Goal: Complete application form: Complete application form

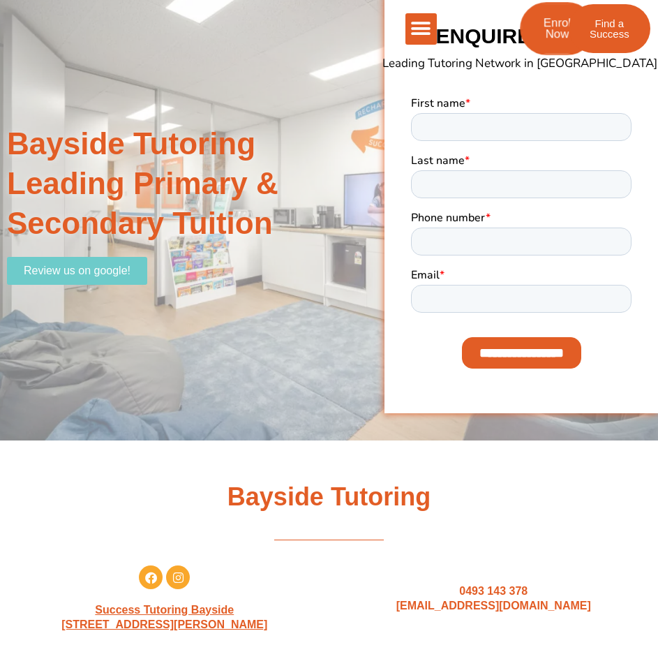
click at [548, 44] on link "Enrol Now" at bounding box center [558, 28] width 74 height 53
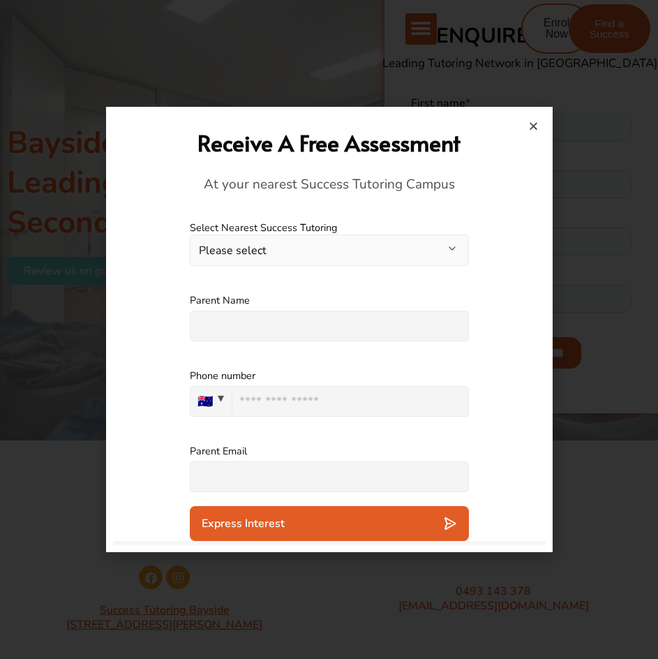
click at [417, 248] on button "Please select" at bounding box center [329, 250] width 279 height 31
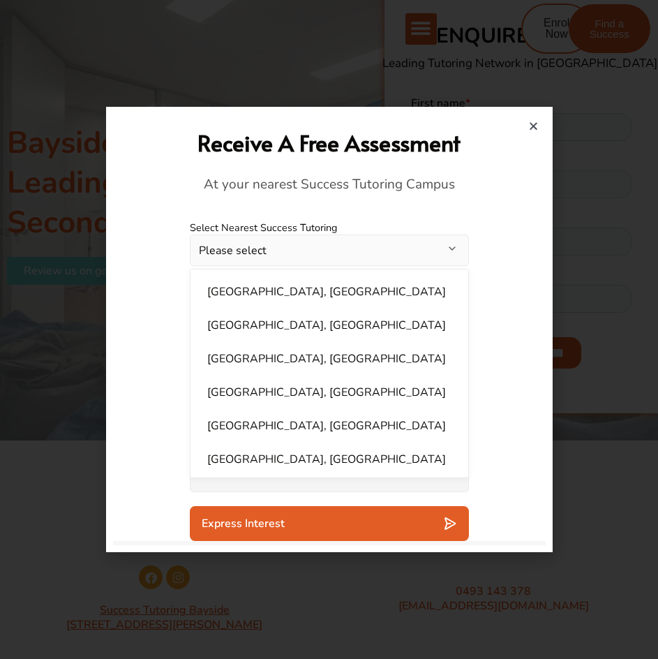
click at [297, 244] on button "Please select" at bounding box center [329, 250] width 279 height 31
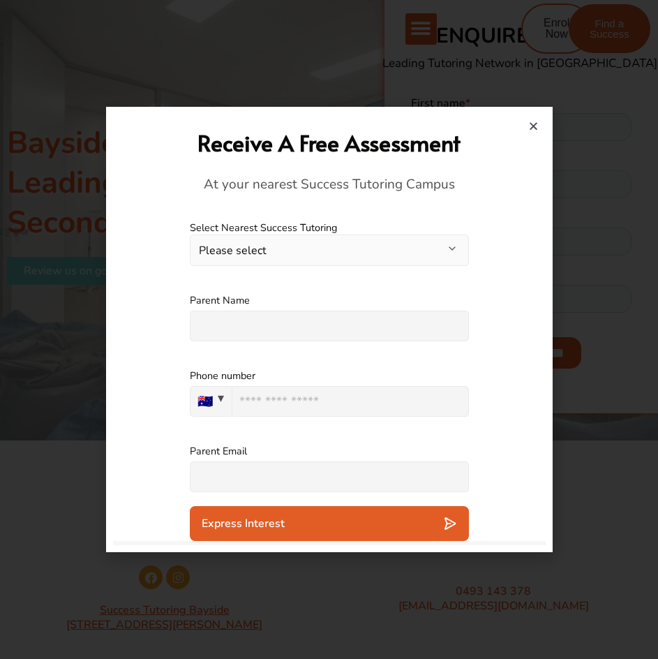
click at [297, 244] on button "Please select" at bounding box center [329, 250] width 279 height 31
click at [529, 129] on icon "Close" at bounding box center [534, 126] width 10 height 10
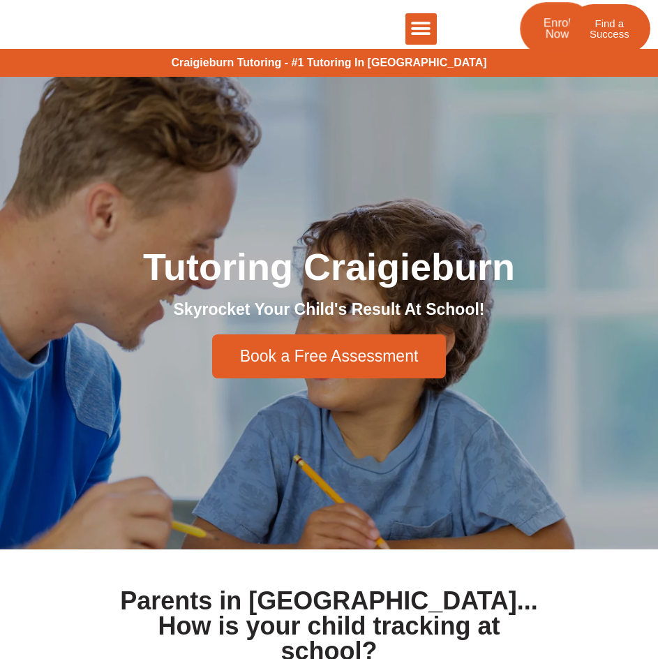
click at [545, 35] on span "Enrol Now" at bounding box center [557, 29] width 27 height 24
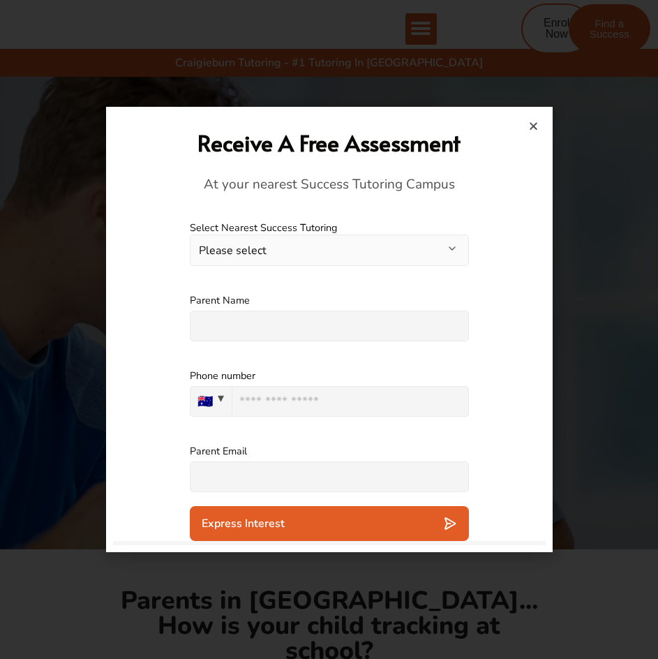
click at [436, 259] on button "Please select" at bounding box center [329, 250] width 279 height 31
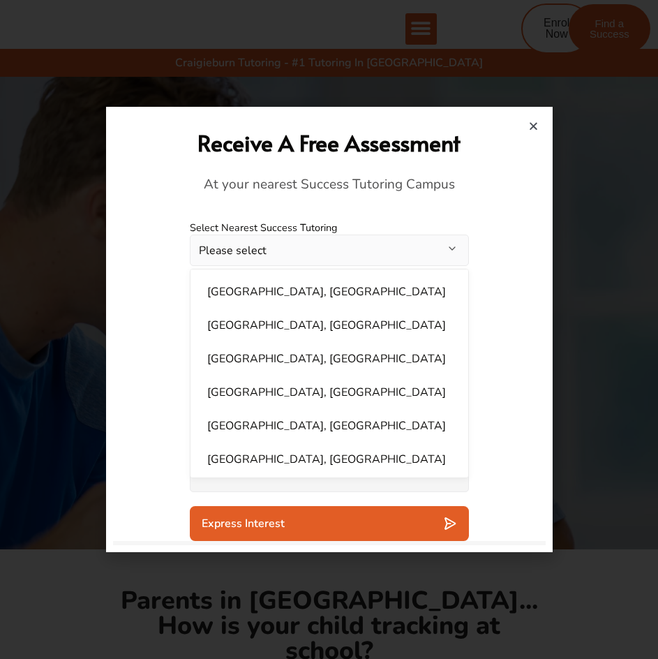
click at [327, 259] on button "Please select" at bounding box center [329, 250] width 279 height 31
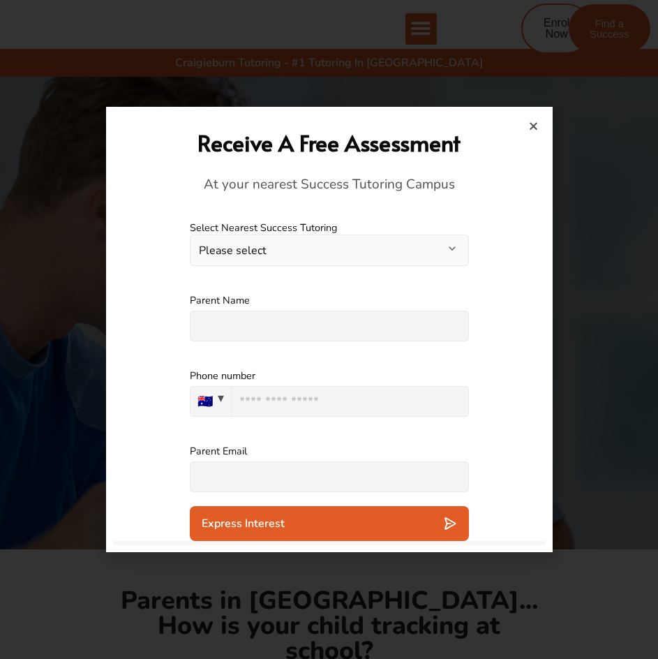
click at [327, 259] on button "Please select" at bounding box center [329, 250] width 279 height 31
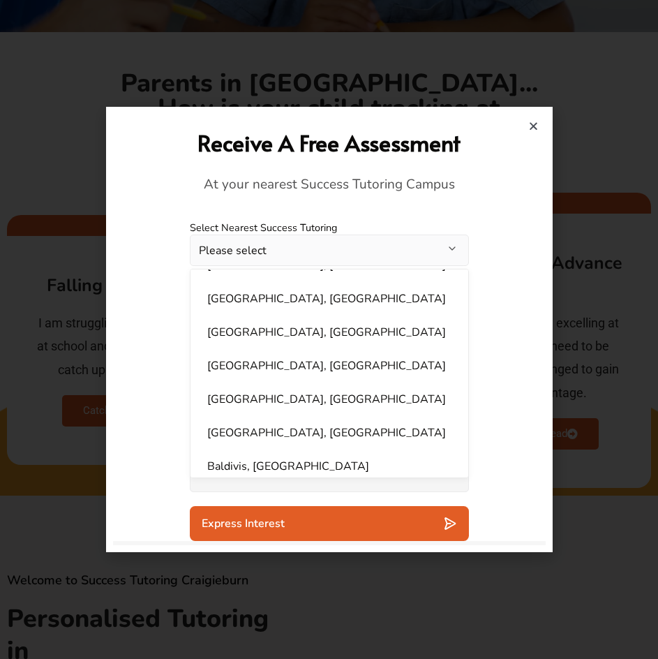
scroll to position [553, 0]
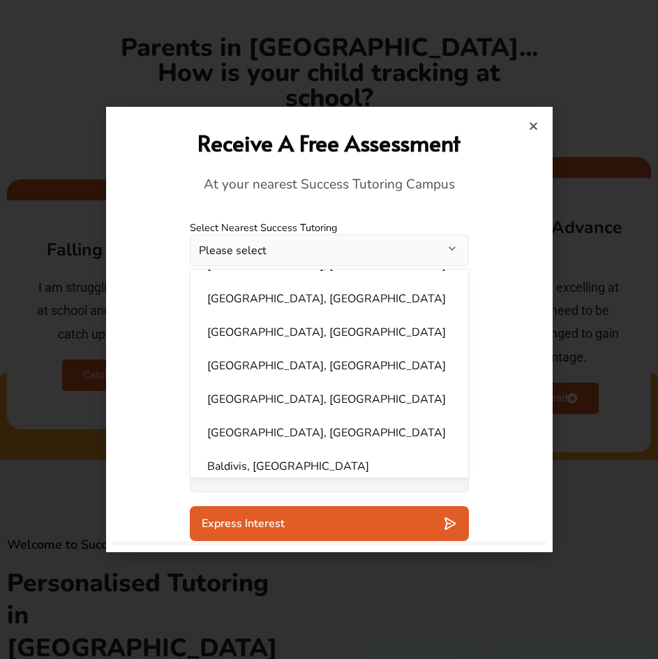
click at [534, 131] on h2 "Receive A Free Assessment" at bounding box center [329, 143] width 419 height 30
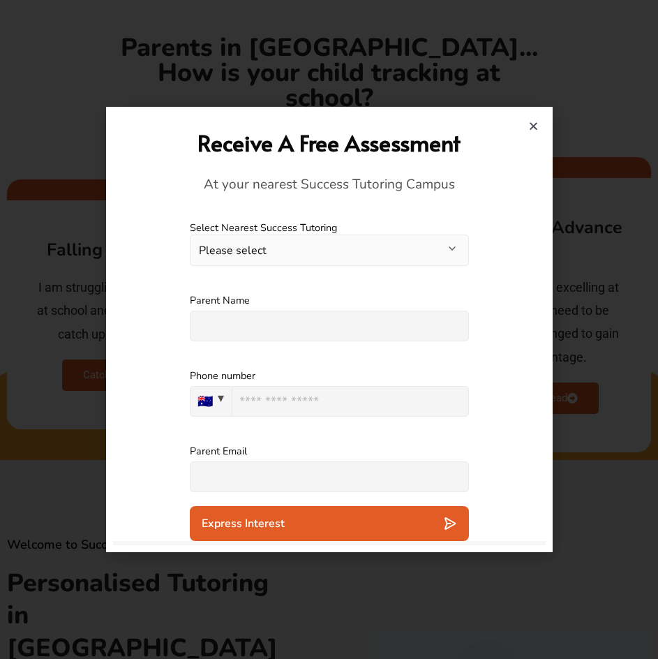
click at [534, 128] on icon "Close" at bounding box center [534, 126] width 10 height 10
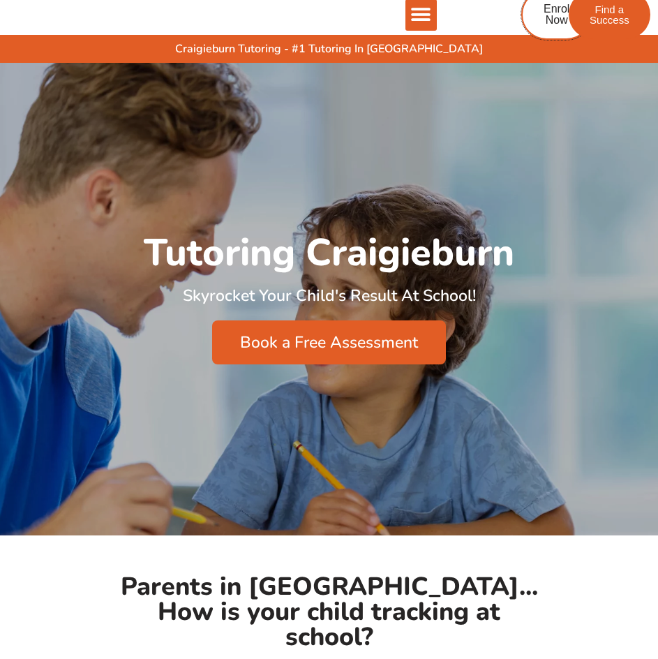
scroll to position [0, 0]
